Goal: Information Seeking & Learning: Learn about a topic

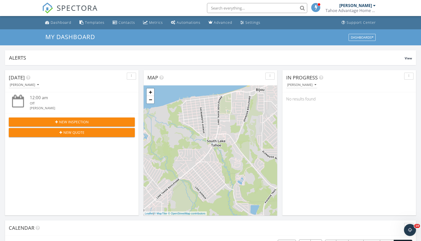
scroll to position [456, 421]
click at [154, 25] on link "Metrics" at bounding box center [153, 22] width 24 height 9
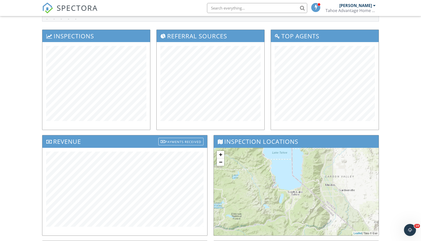
scroll to position [126, 0]
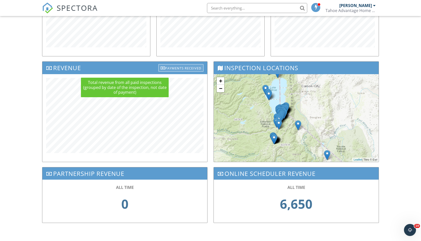
click at [190, 65] on div "Payments Received" at bounding box center [180, 68] width 45 height 8
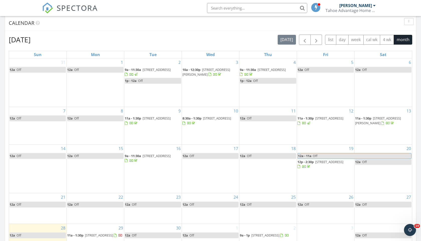
scroll to position [203, 0]
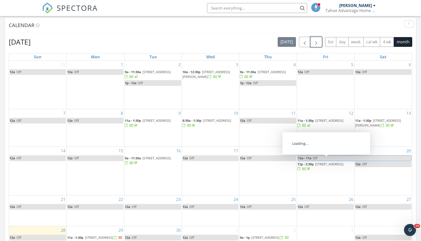
click at [315, 39] on span "button" at bounding box center [316, 42] width 6 height 6
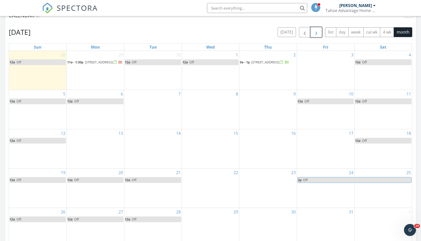
scroll to position [214, 0]
